Goal: Find contact information: Find contact information

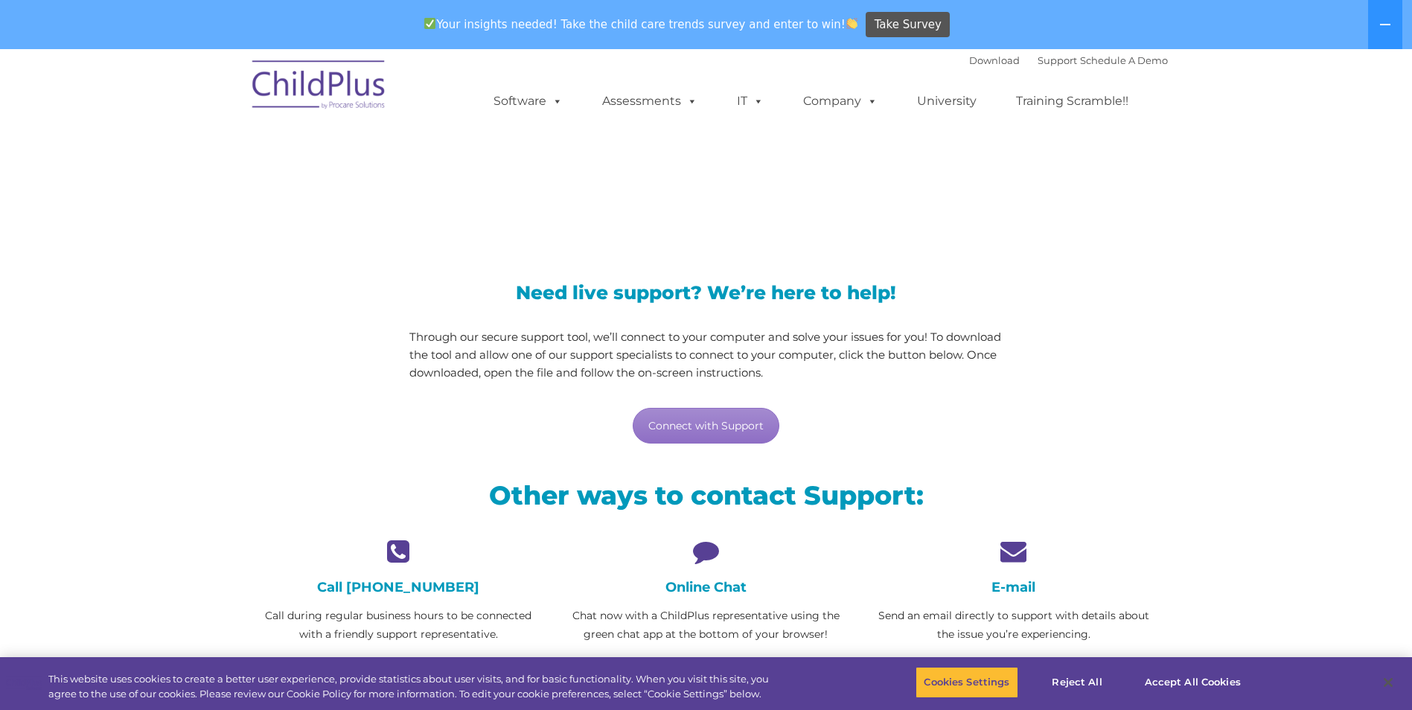
click at [704, 565] on div "Online Chat Chat now with a ChildPlus representative using the green chat app a…" at bounding box center [705, 591] width 285 height 106
click at [703, 555] on icon at bounding box center [705, 551] width 285 height 26
click at [698, 592] on h4 "Online Chat" at bounding box center [705, 587] width 285 height 16
click at [697, 588] on h4 "Online Chat" at bounding box center [705, 587] width 285 height 16
click at [697, 587] on h4 "Online Chat" at bounding box center [705, 587] width 285 height 16
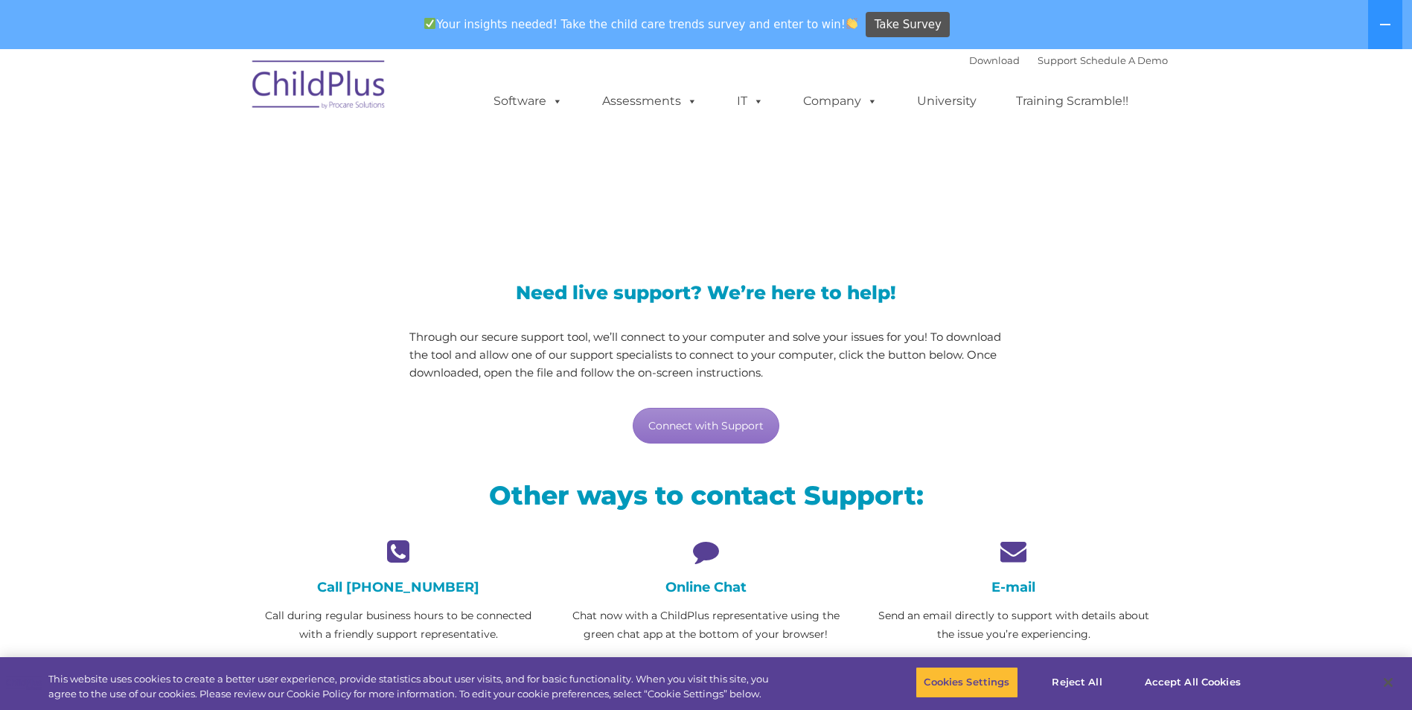
drag, startPoint x: 697, startPoint y: 587, endPoint x: 697, endPoint y: 554, distance: 33.5
click at [697, 554] on icon at bounding box center [705, 551] width 285 height 26
click at [698, 542] on icon at bounding box center [705, 551] width 285 height 26
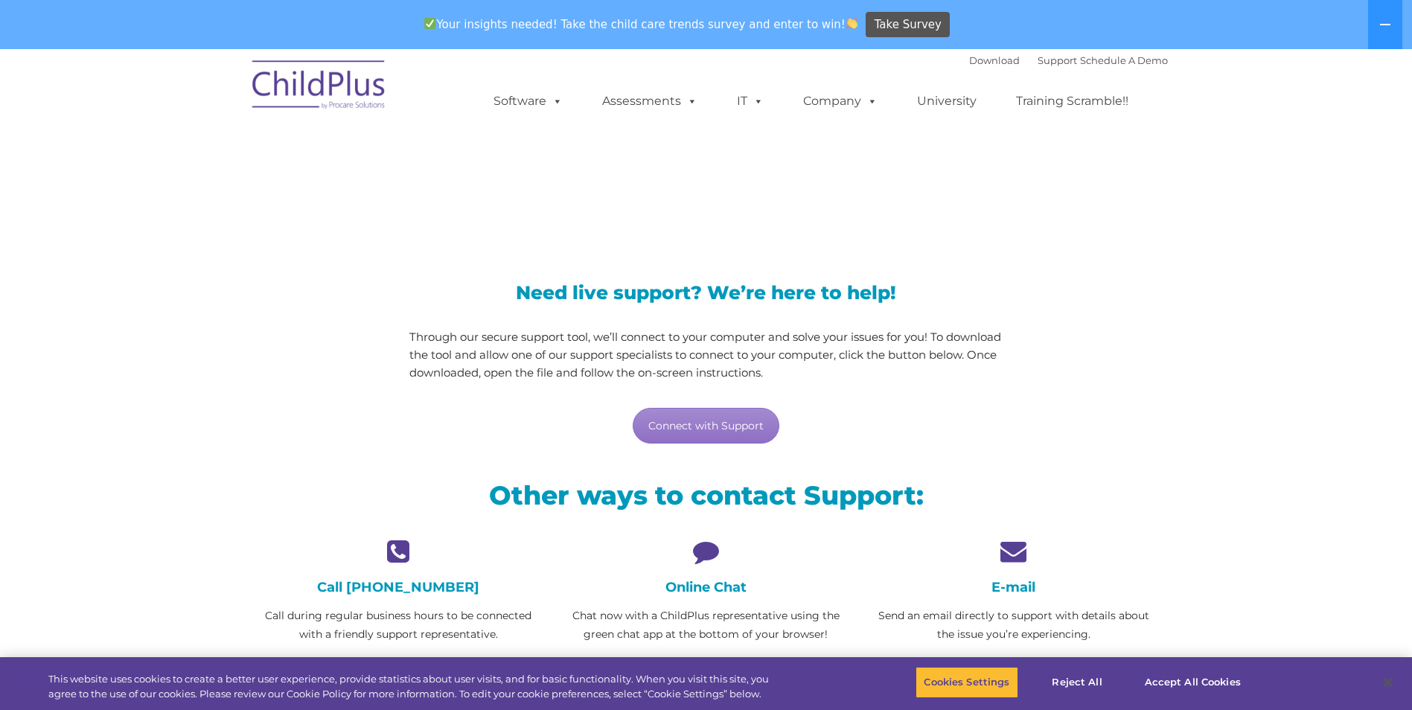
click at [698, 542] on icon at bounding box center [705, 551] width 285 height 26
click at [1009, 548] on icon at bounding box center [1013, 551] width 285 height 26
click at [714, 420] on link "Connect with Support" at bounding box center [706, 426] width 147 height 36
click at [1115, 368] on div "Need live support? We’re here to help! Through our secure support tool, we’ll c…" at bounding box center [706, 349] width 923 height 221
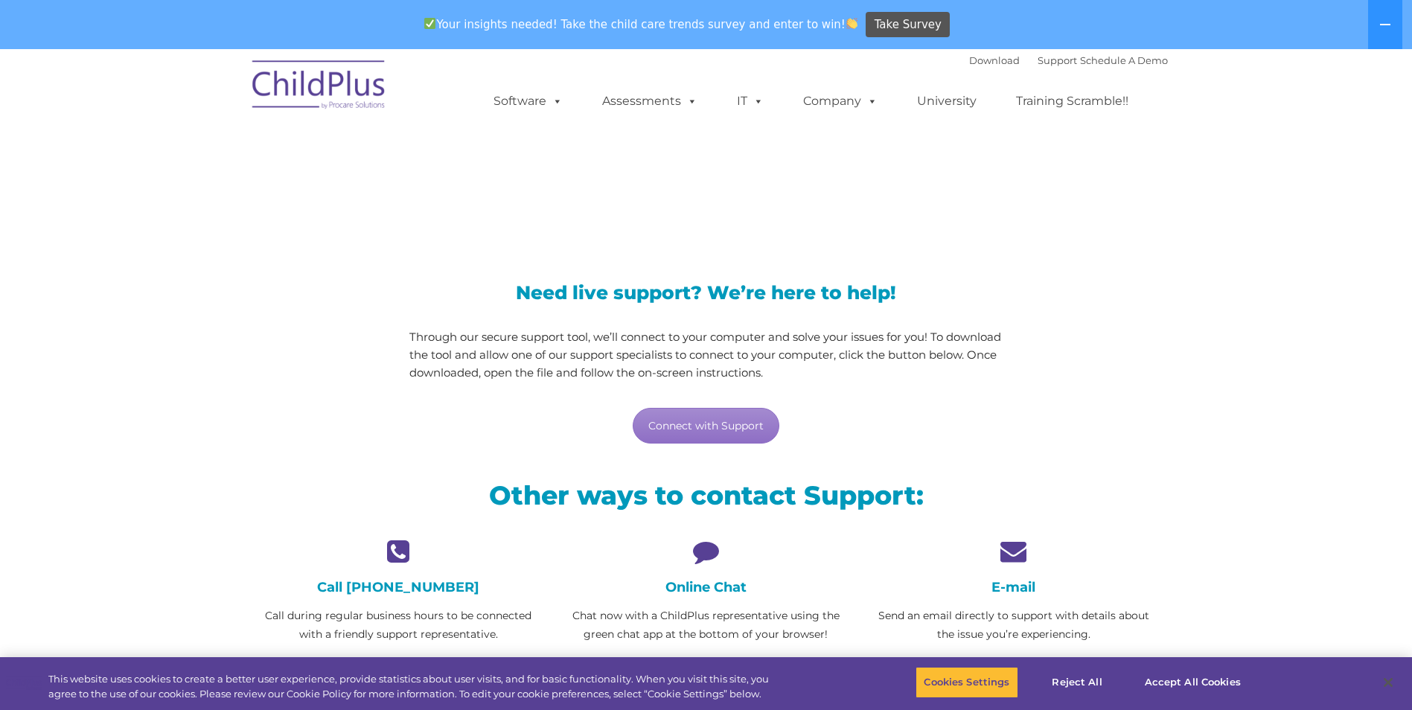
click at [1017, 583] on h4 "E-mail" at bounding box center [1013, 587] width 285 height 16
drag, startPoint x: 1017, startPoint y: 583, endPoint x: 1012, endPoint y: 557, distance: 25.7
click at [1012, 557] on icon at bounding box center [1013, 551] width 285 height 26
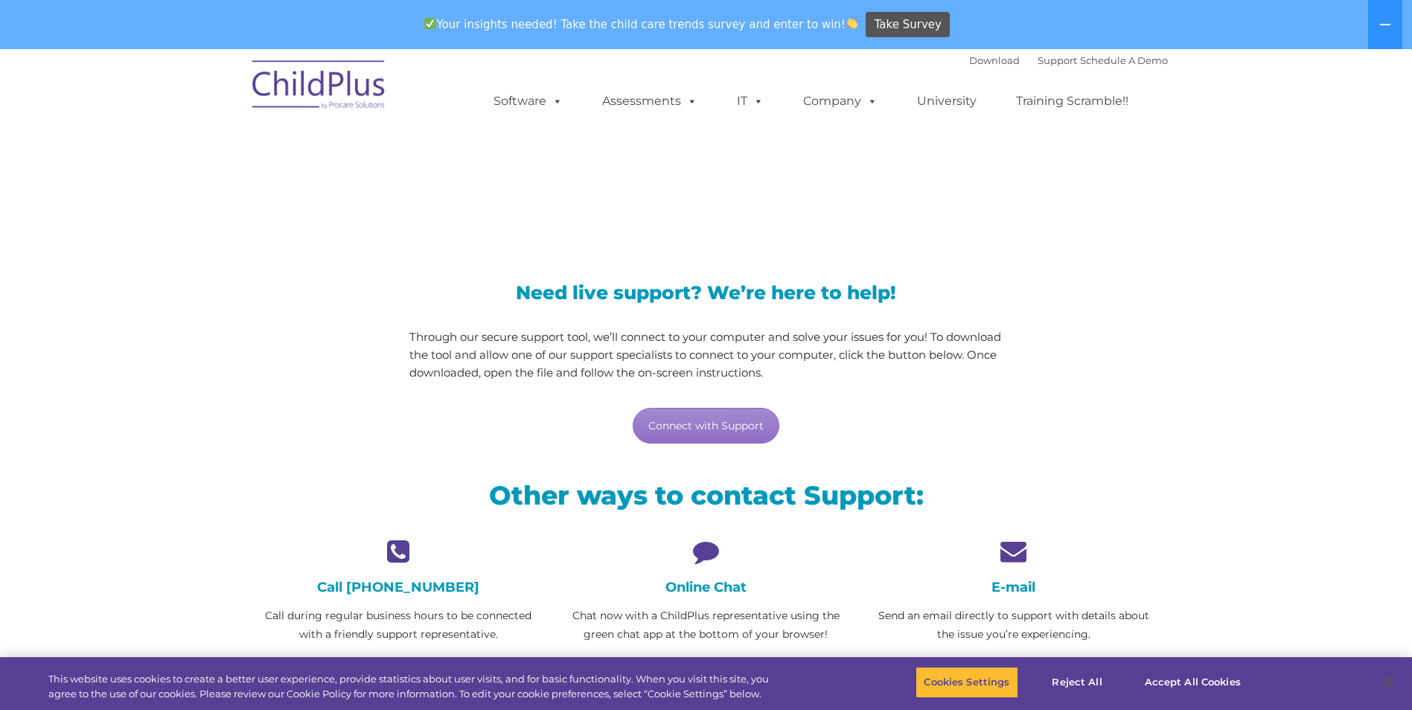
click at [1012, 557] on icon at bounding box center [1013, 551] width 285 height 26
click at [1104, 350] on div "Need live support? We’re here to help! Through our secure support tool, we’ll c…" at bounding box center [706, 349] width 923 height 221
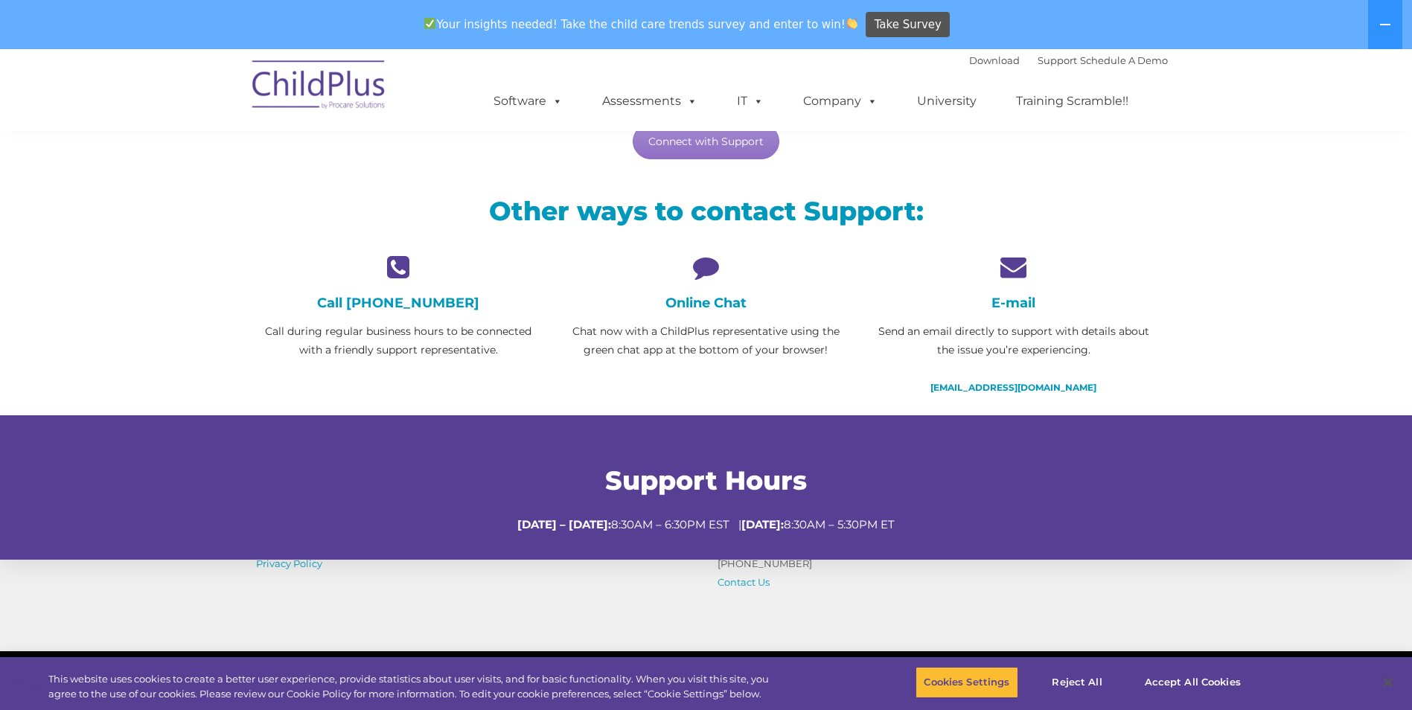
scroll to position [452, 0]
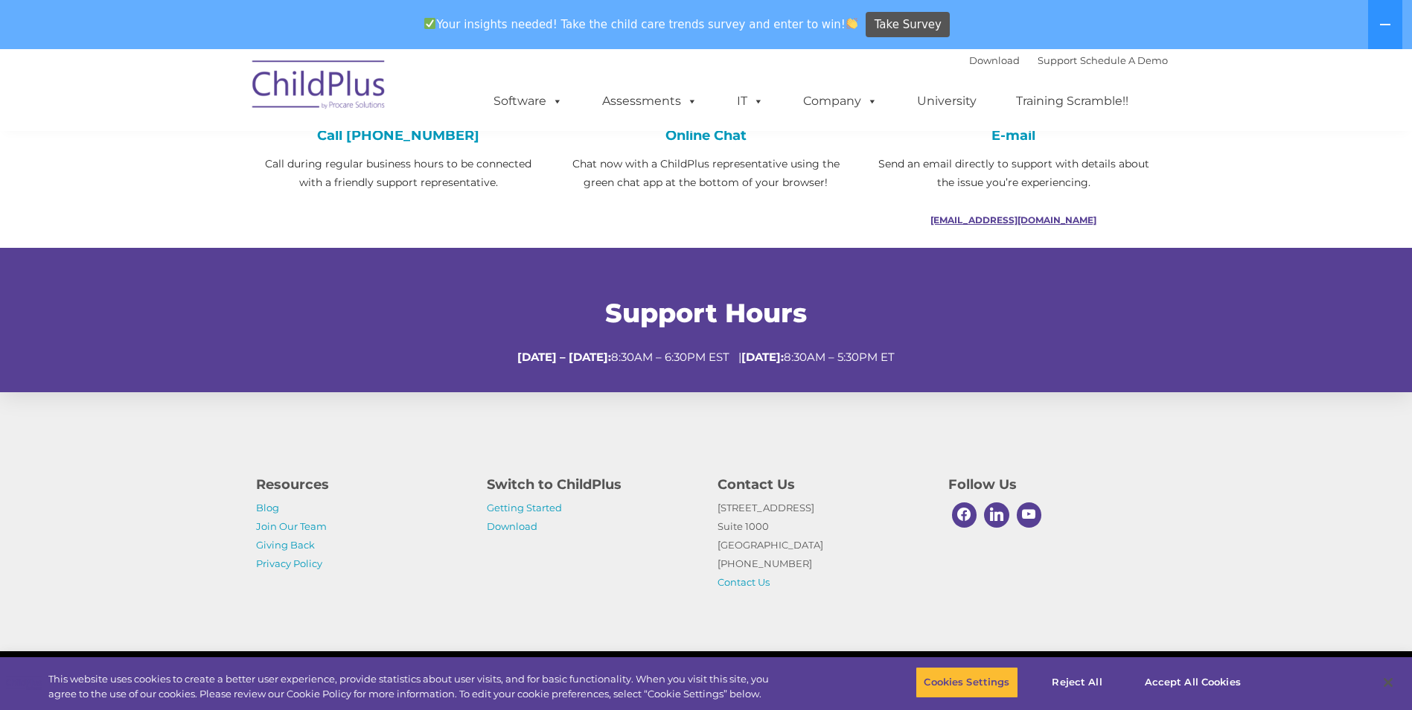
click at [1007, 221] on link "[EMAIL_ADDRESS][DOMAIN_NAME]" at bounding box center [1013, 219] width 166 height 11
click at [1052, 223] on link "[EMAIL_ADDRESS][DOMAIN_NAME]" at bounding box center [1013, 219] width 166 height 11
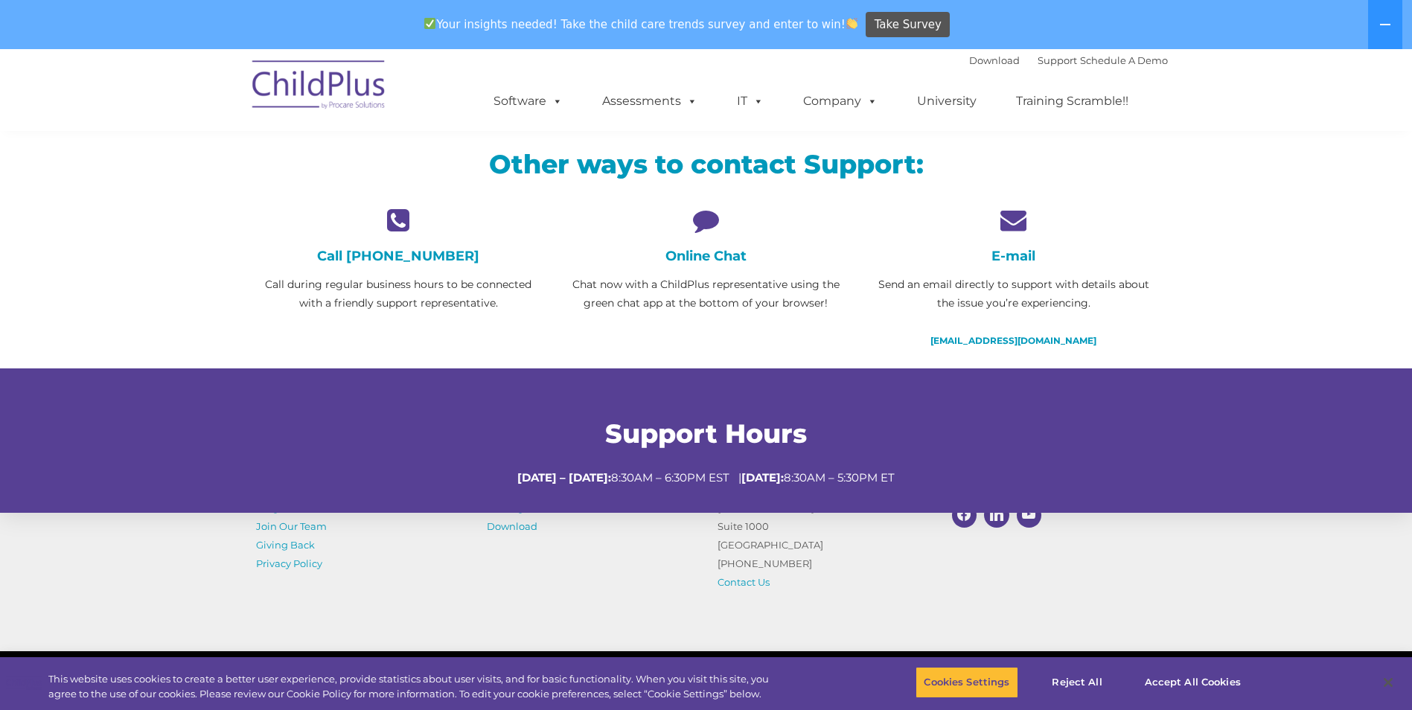
scroll to position [303, 0]
